Goal: Task Accomplishment & Management: Manage account settings

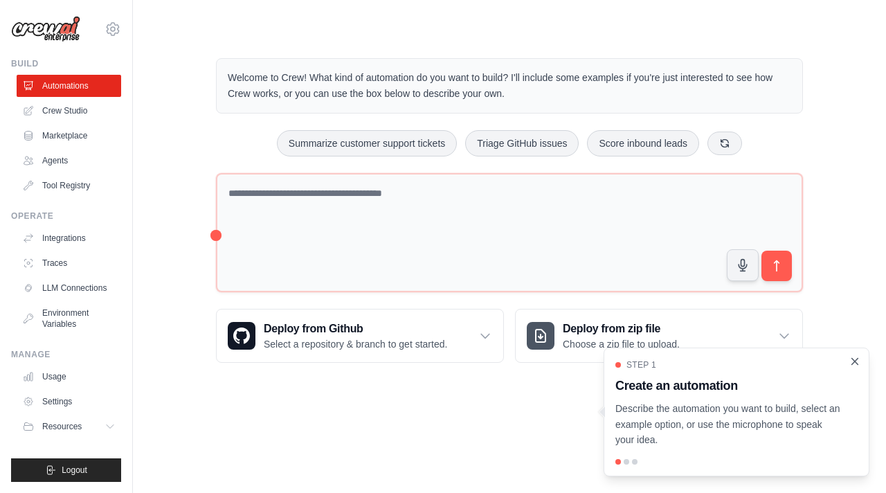
click at [853, 363] on icon "Close walkthrough" at bounding box center [855, 361] width 6 height 6
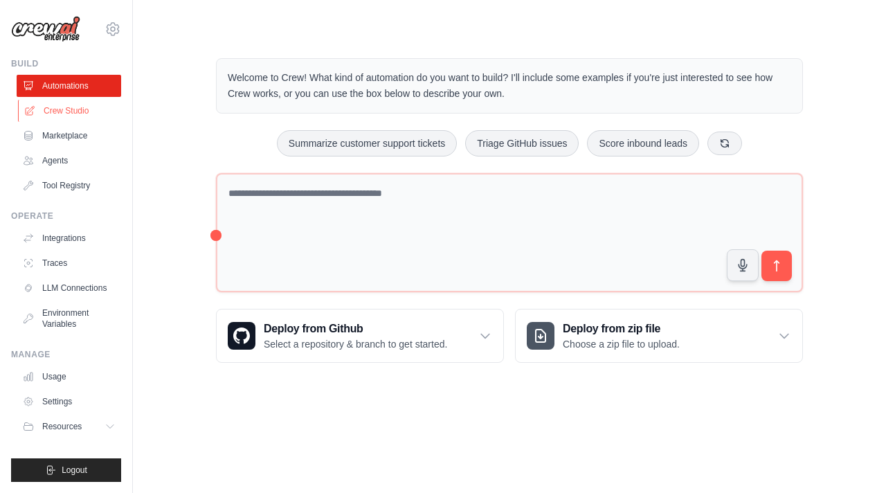
click at [77, 107] on link "Crew Studio" at bounding box center [70, 111] width 105 height 22
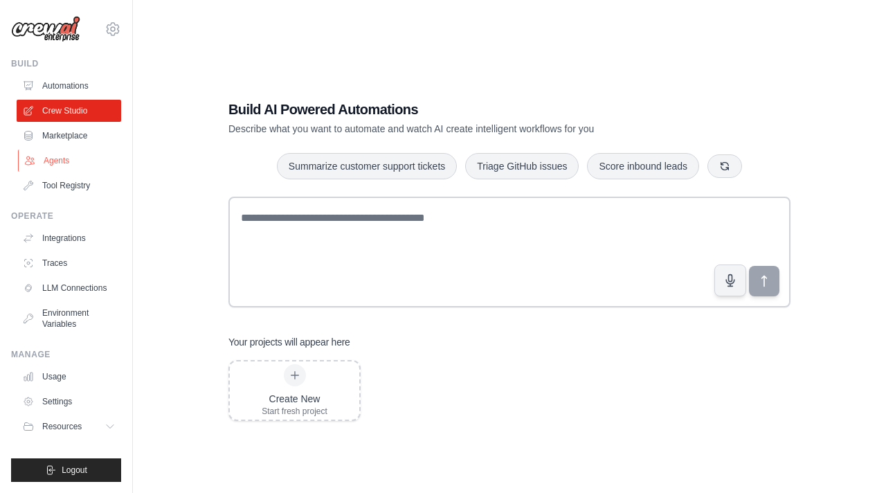
click at [73, 159] on link "Agents" at bounding box center [70, 161] width 105 height 22
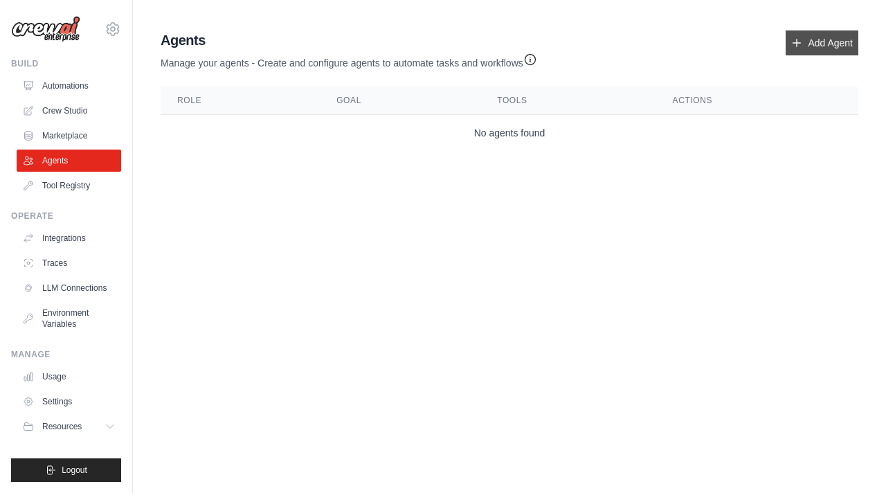
click at [829, 42] on link "Add Agent" at bounding box center [822, 42] width 73 height 25
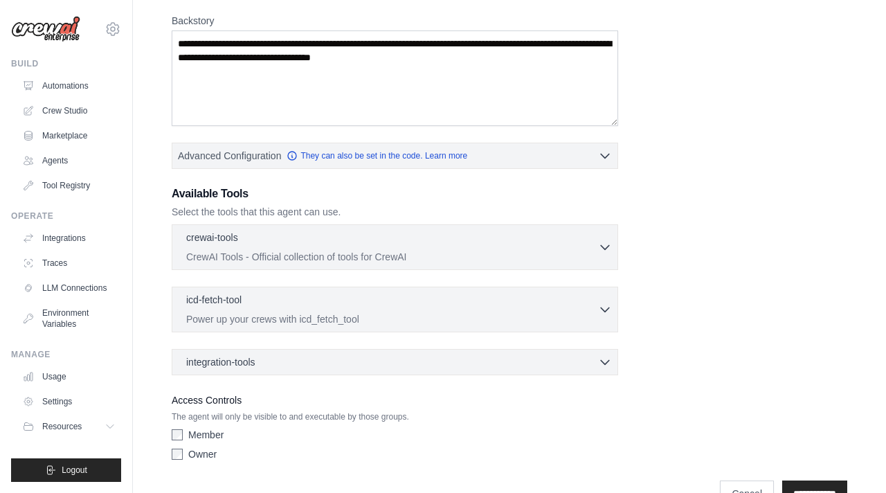
scroll to position [250, 0]
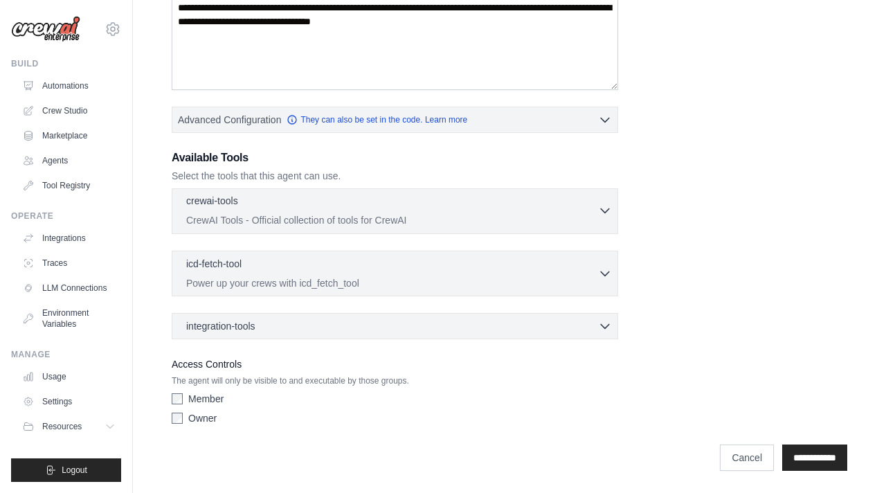
click at [530, 208] on div "crewai-tools 0 selected" at bounding box center [392, 202] width 412 height 17
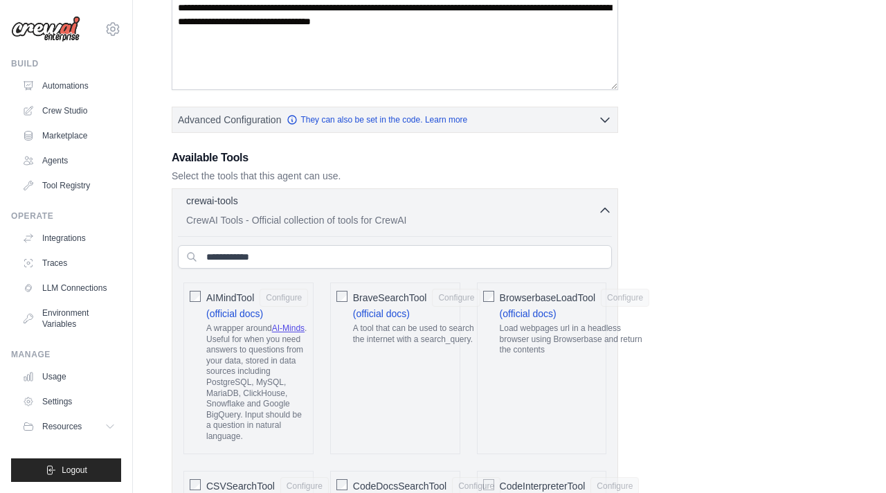
click at [601, 212] on icon "button" at bounding box center [605, 210] width 8 height 4
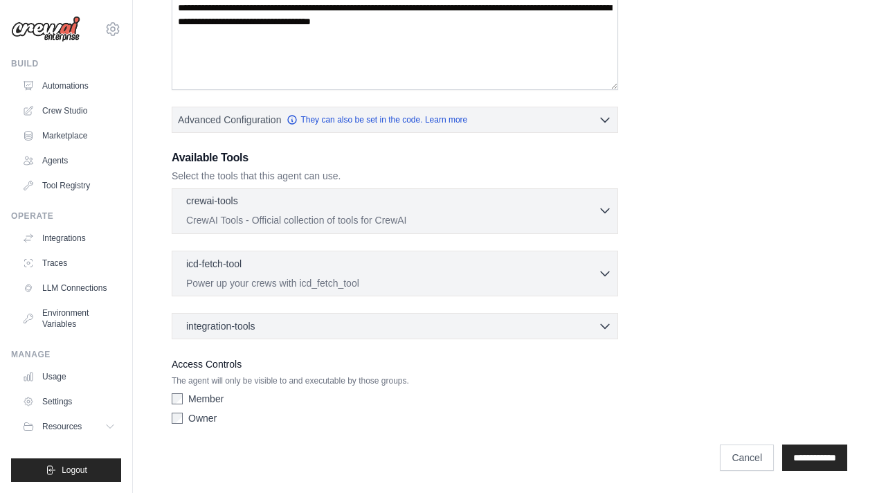
click at [601, 212] on icon "button" at bounding box center [605, 211] width 14 height 14
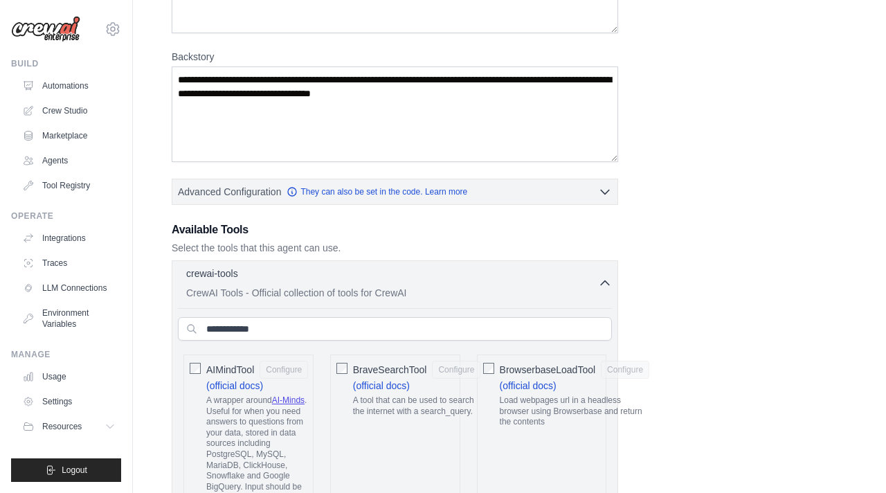
scroll to position [87, 0]
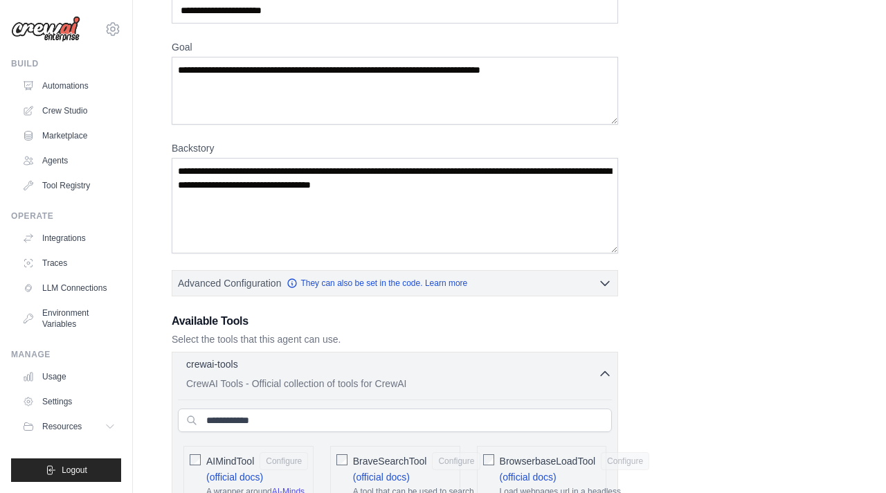
click at [591, 380] on p "CrewAI Tools - Official collection of tools for CrewAI" at bounding box center [392, 384] width 412 height 14
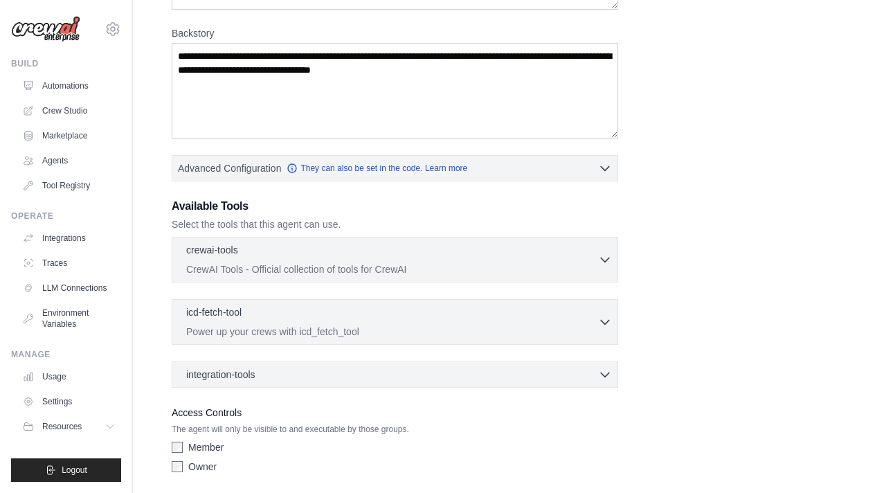
scroll to position [231, 0]
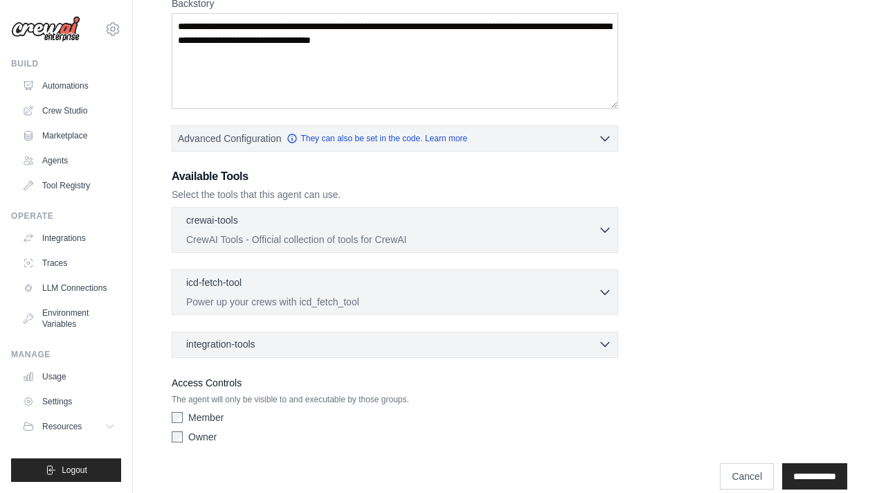
click at [423, 347] on div "integration-tools 0 selected" at bounding box center [399, 344] width 426 height 14
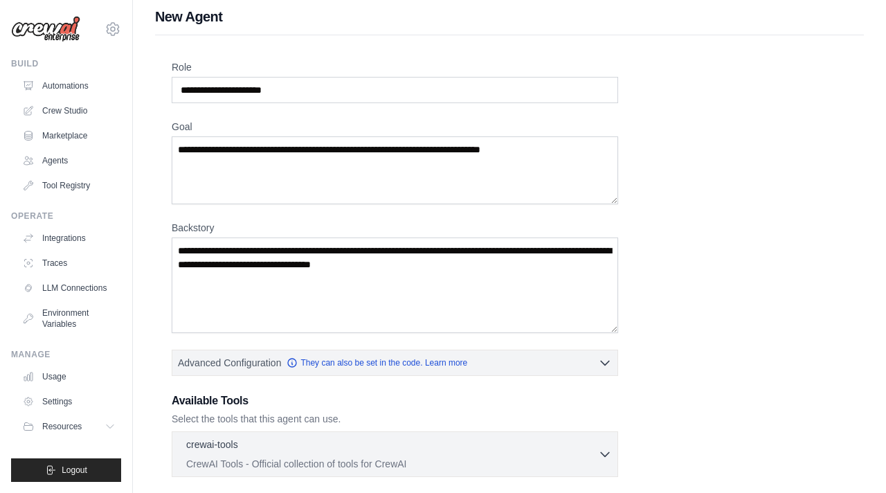
scroll to position [0, 0]
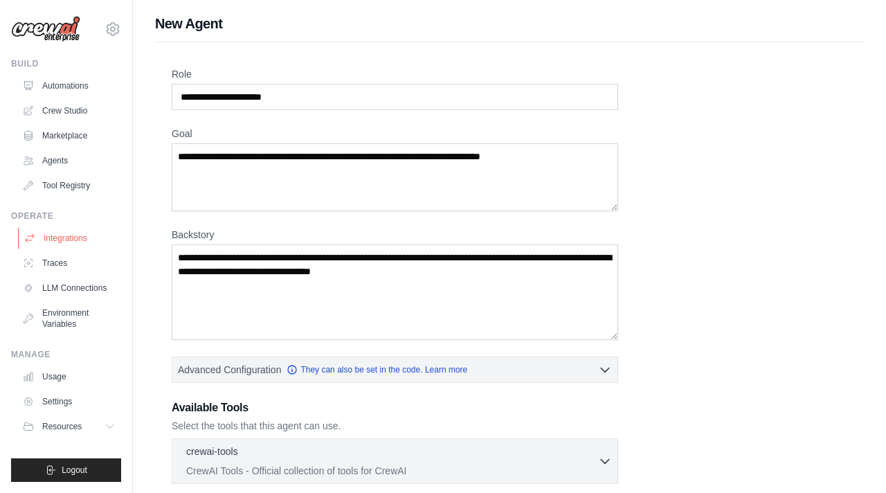
click at [73, 232] on link "Integrations" at bounding box center [70, 238] width 105 height 22
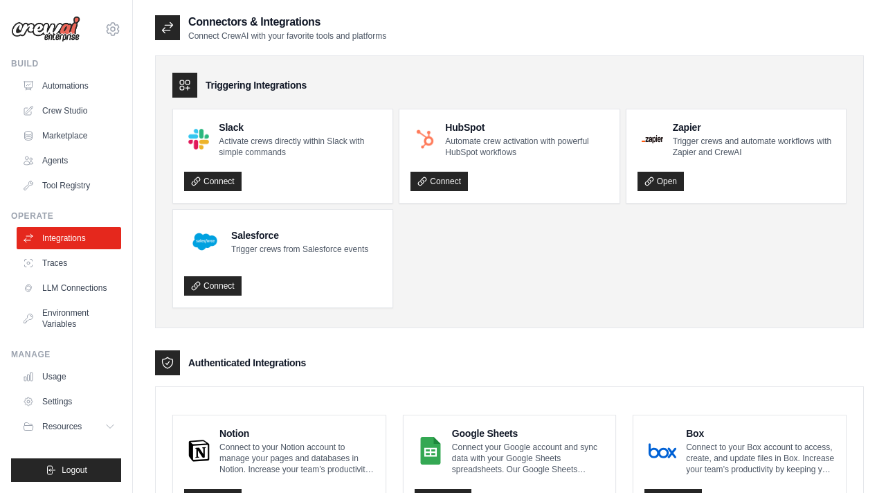
click at [516, 278] on ul "Slack Activate crews directly within Slack with simple commands Connect HubSpot…" at bounding box center [509, 208] width 674 height 199
click at [66, 260] on link "Traces" at bounding box center [70, 263] width 105 height 22
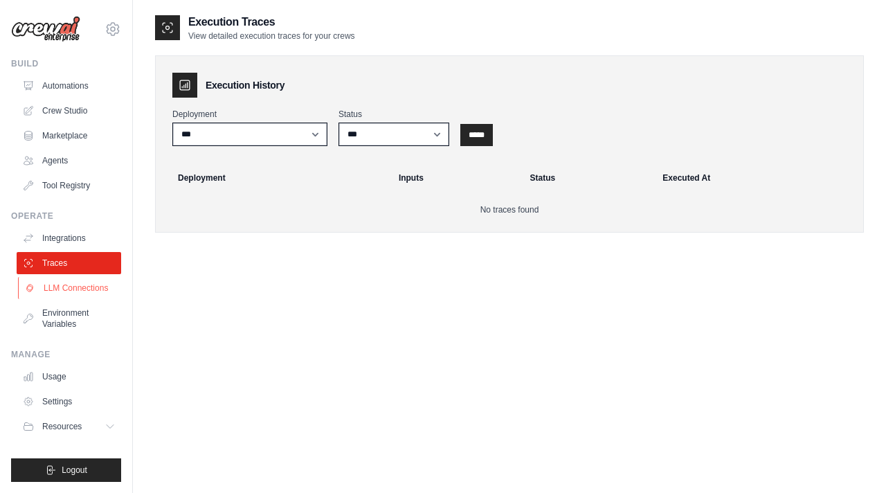
click at [66, 289] on link "LLM Connections" at bounding box center [70, 288] width 105 height 22
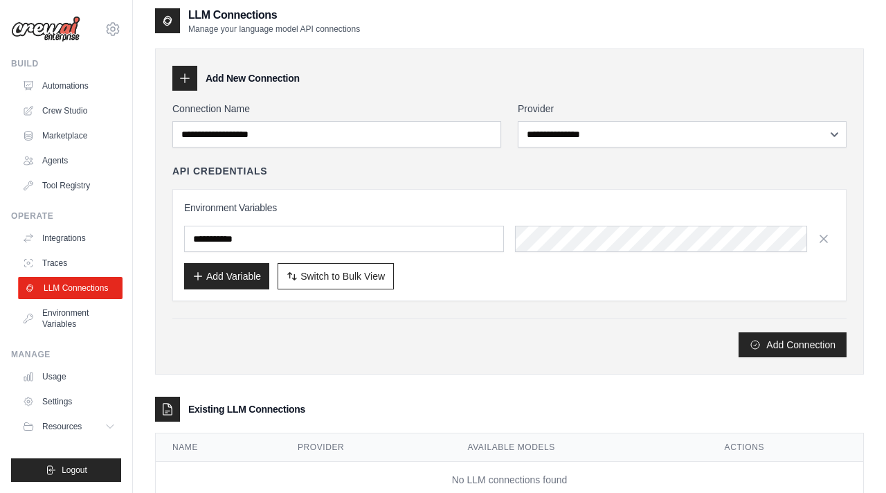
scroll to position [48, 0]
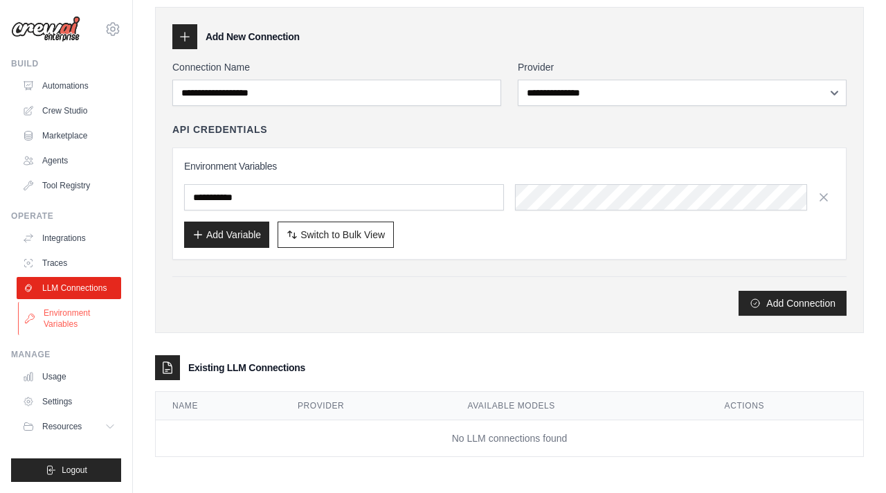
click at [65, 320] on link "Environment Variables" at bounding box center [70, 318] width 105 height 33
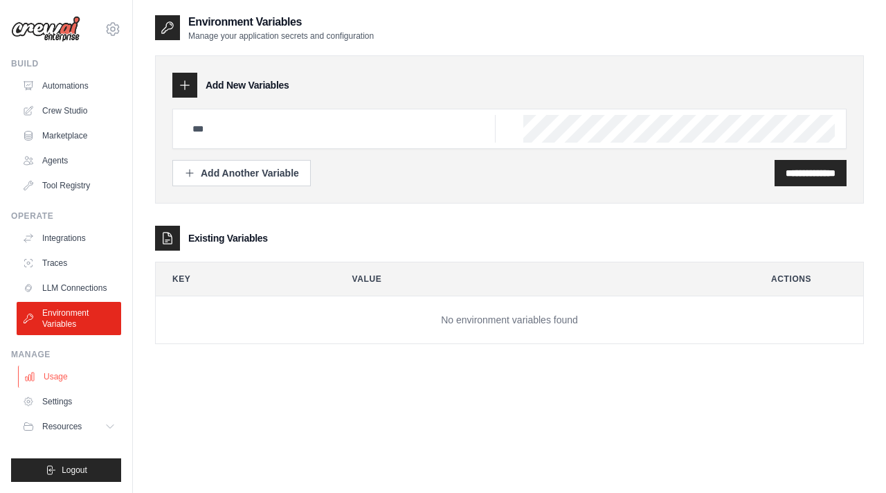
scroll to position [28, 0]
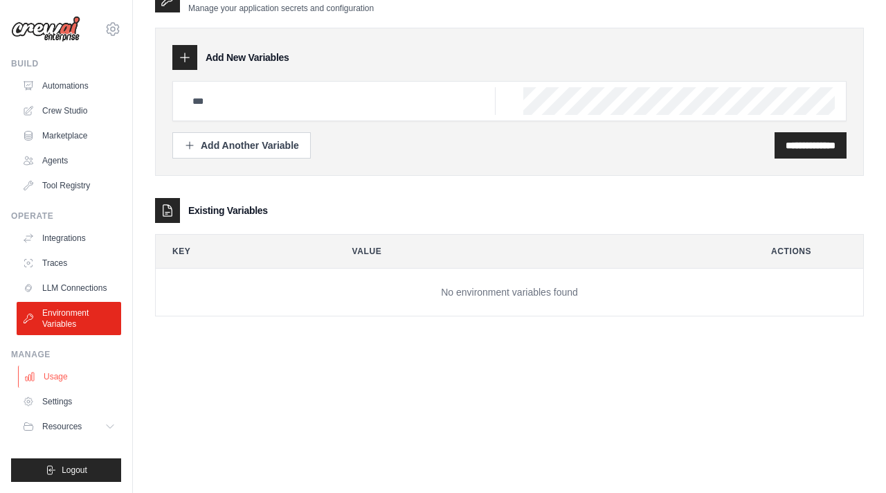
click at [47, 369] on link "Usage" at bounding box center [70, 376] width 105 height 22
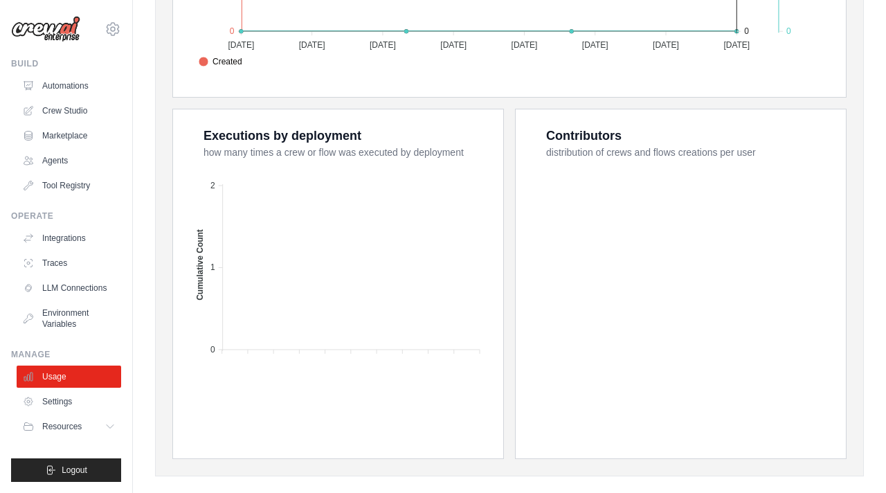
scroll to position [511, 0]
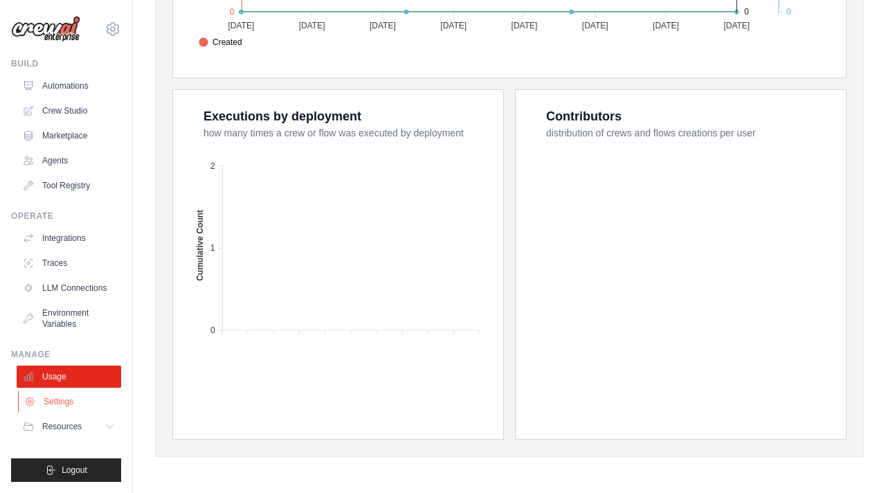
click at [43, 395] on link "Settings" at bounding box center [70, 401] width 105 height 22
